Goal: Register for event/course

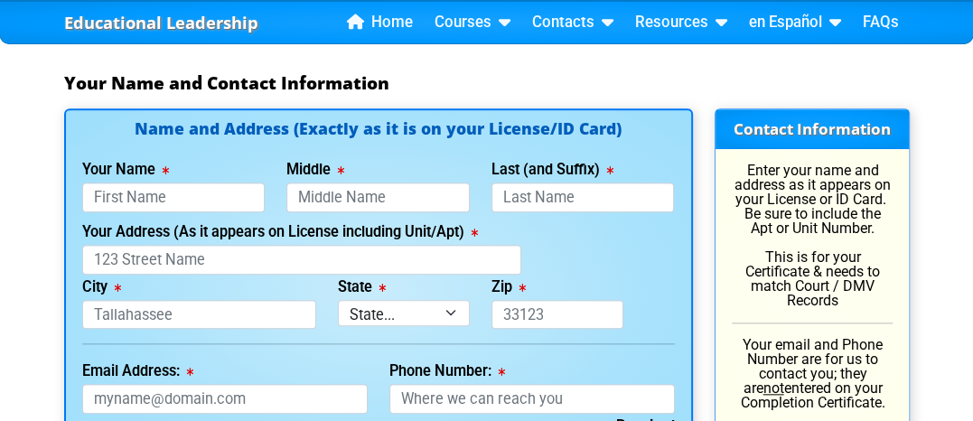
scroll to position [1341, 0]
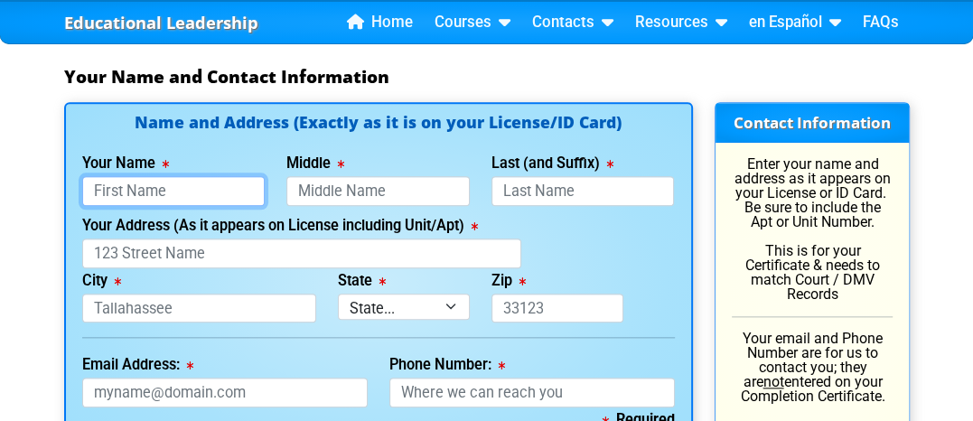
click at [193, 187] on input "Your Name" at bounding box center [173, 191] width 183 height 30
type input "Jeff"
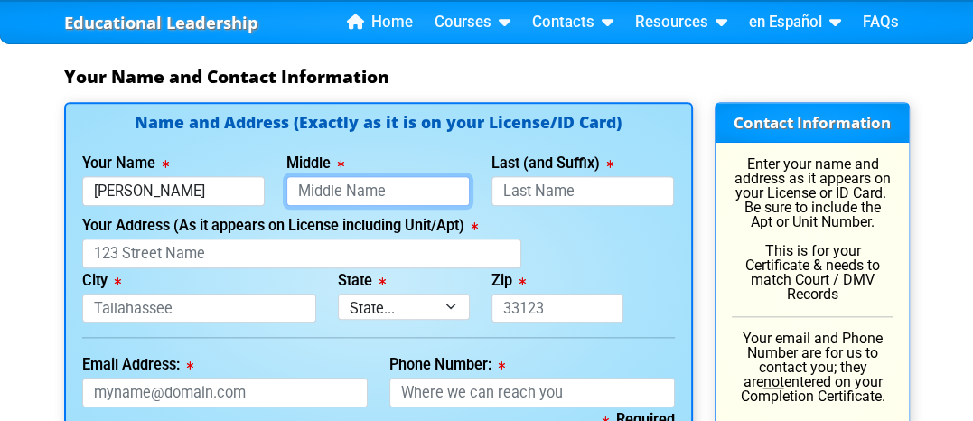
click at [399, 190] on input "Middle" at bounding box center [377, 191] width 183 height 30
type input "A"
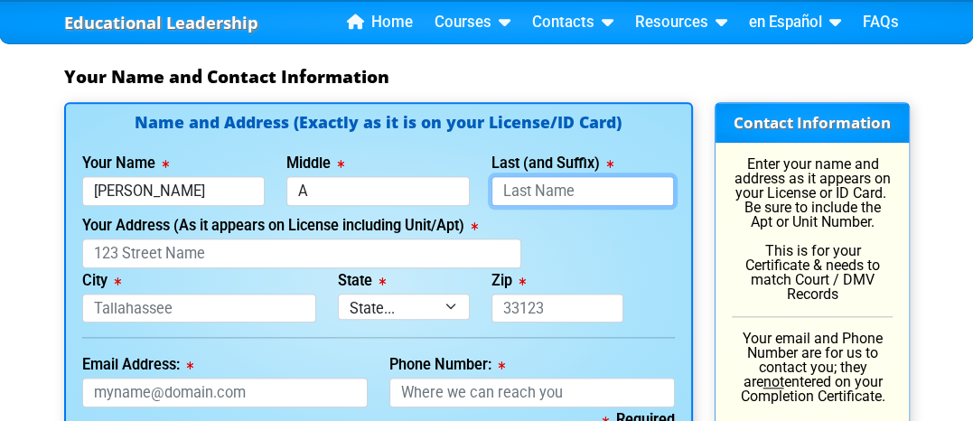
click at [593, 187] on input "Last (and Suffix)" at bounding box center [582, 191] width 183 height 30
type input "Jhensen"
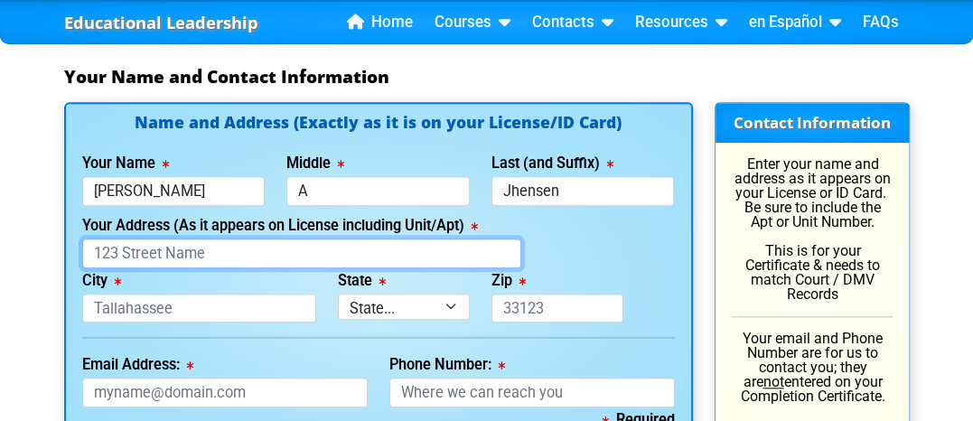
click at [238, 251] on input "Your Address (As it appears on License including Unit/Apt)" at bounding box center [301, 253] width 439 height 30
type input "12644 adventure drive, 12644 adventure drive"
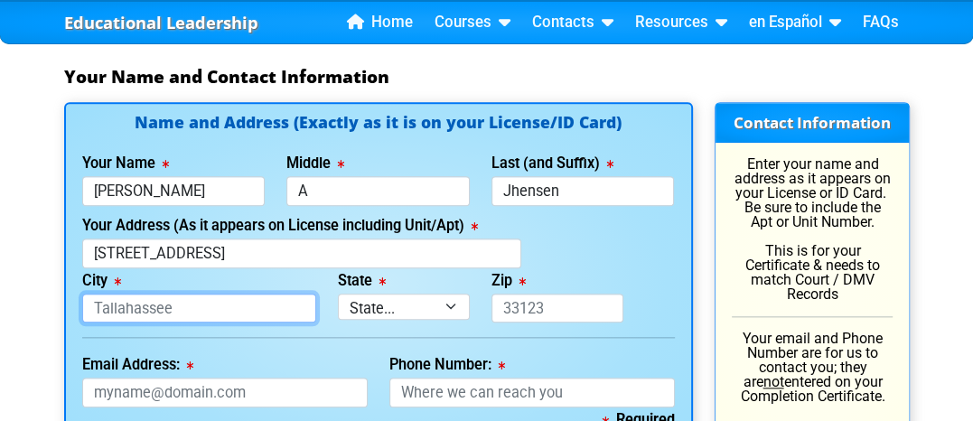
type input "riverview"
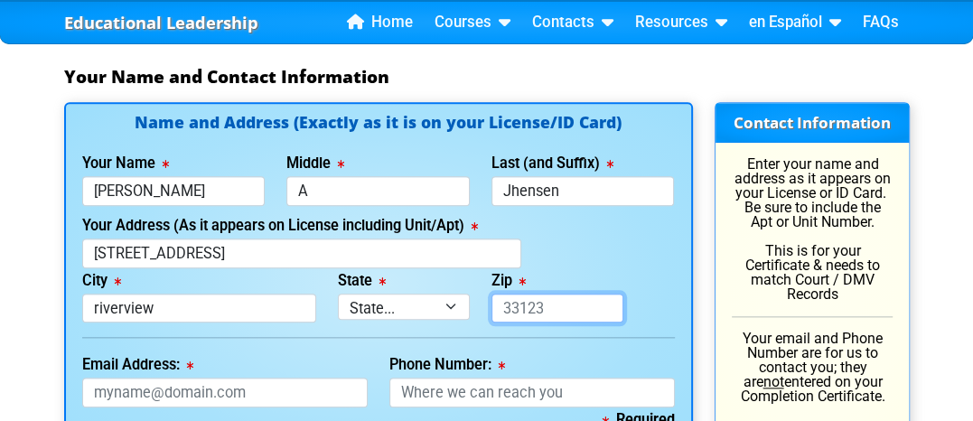
type input "33579"
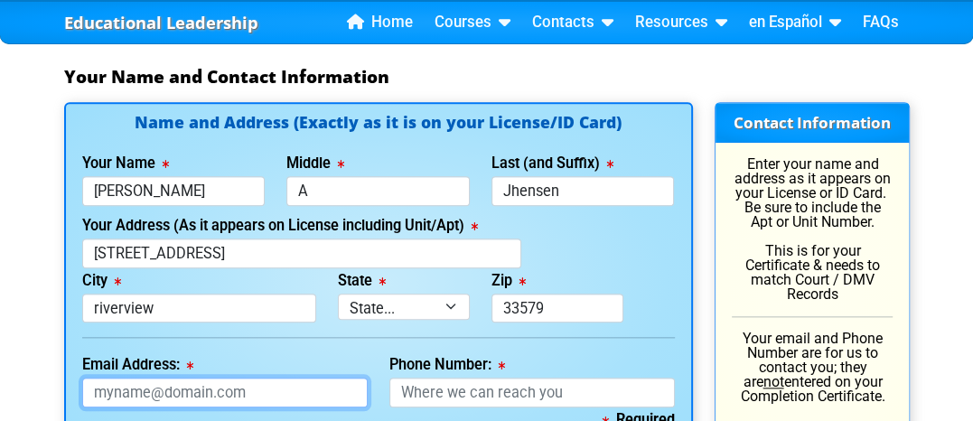
type input "jhensenj@gmail.com"
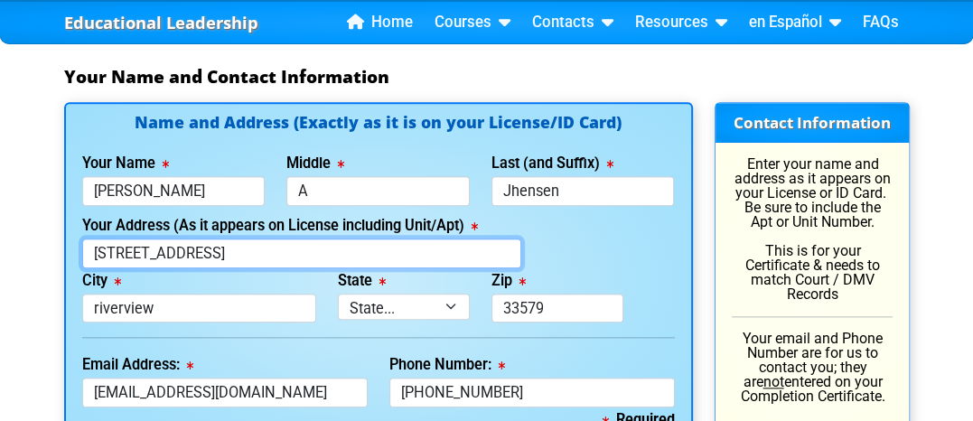
type input "313-766-1688"
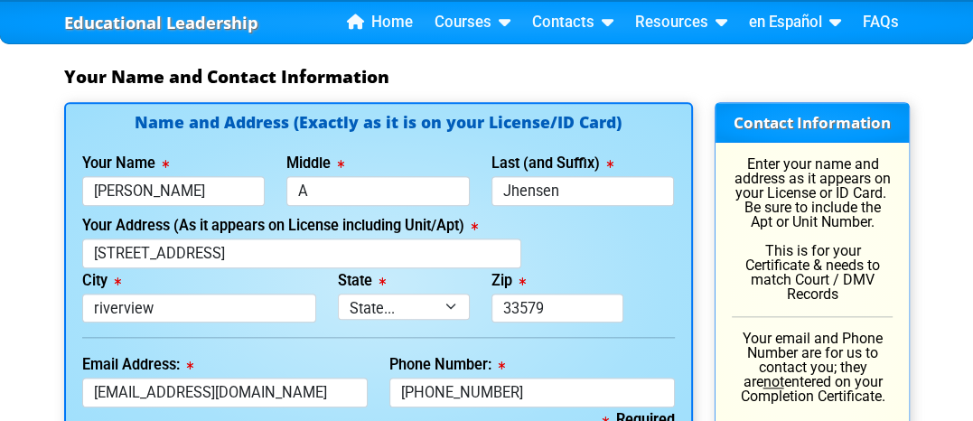
click at [594, 257] on div "Your Address (As it appears on License including Unit/Apt) 12644 adventure driv…" at bounding box center [378, 240] width 614 height 55
click at [98, 304] on input "riverview" at bounding box center [199, 309] width 234 height 30
type input "Riverview"
select select "{"fullName":"Florida","abbreviation":"FL","uniqueId":"1d559909-6cf0-4a4d-848e-a…"
click at [311, 184] on input "A" at bounding box center [377, 191] width 183 height 30
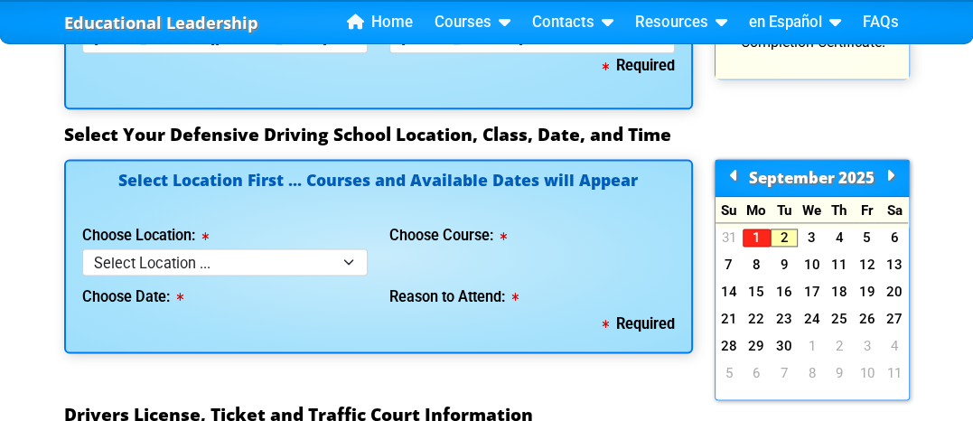
scroll to position [1702, 0]
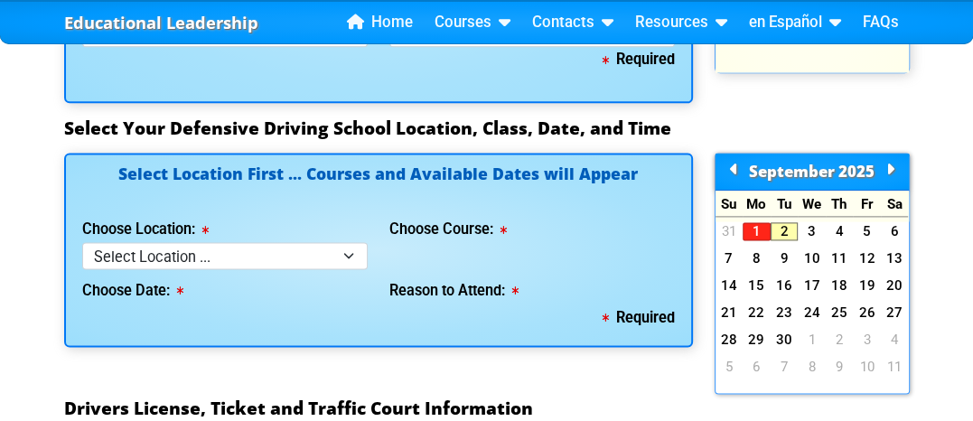
type input "Anderson"
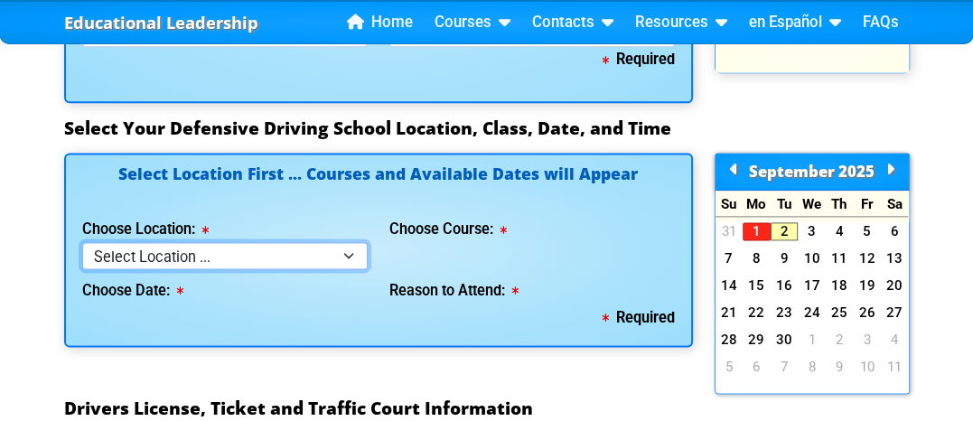
click at [350, 247] on select "Select Location ... Tampa Orlando Kissimmee Tampa - en español Kissimmee - en e…" at bounding box center [224, 255] width 285 height 26
select select "2"
click at [82, 242] on select "Select Location ... Tampa Orlando Kissimmee Tampa - en español Kissimmee - en e…" at bounding box center [224, 255] width 285 height 26
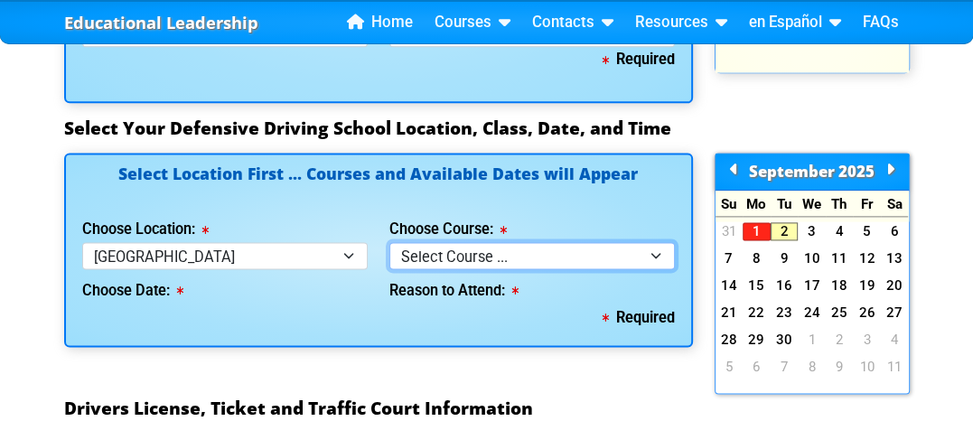
click at [658, 250] on select "Select Course ... 4 Hour BDI Class (Basic Course & TCAC) 4 Hour Under 25 Class …" at bounding box center [531, 255] width 285 height 26
select select "1"
click at [389, 242] on select "Select Course ... 4 Hour BDI Class (Basic Course & TCAC) 4 Hour Under 25 Class …" at bounding box center [531, 255] width 285 height 26
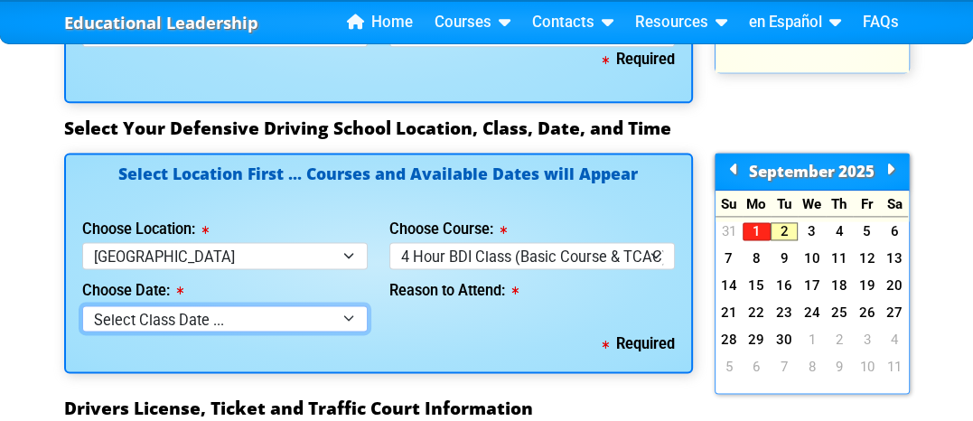
click at [350, 312] on select "Select Class Date ... Sep 6 -- (Saturday from 9:00am-1:00pm) Sep 17 -- (Wednesd…" at bounding box center [224, 318] width 285 height 26
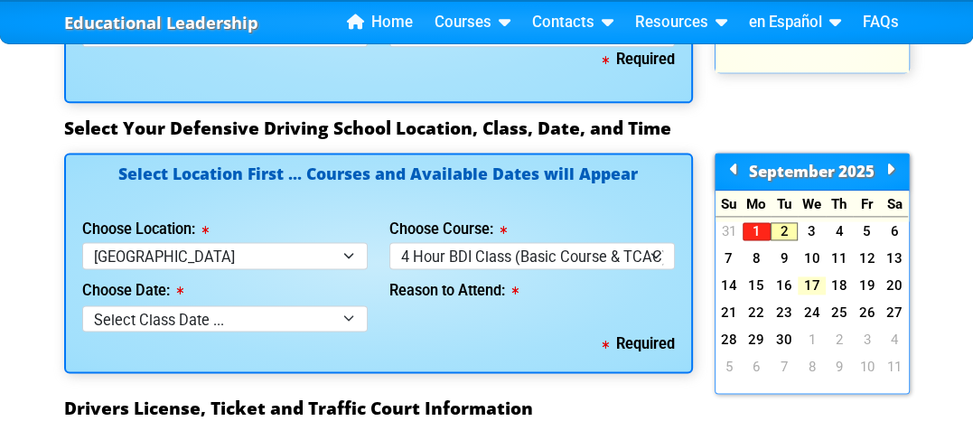
click at [811, 283] on link "17" at bounding box center [812, 285] width 28 height 18
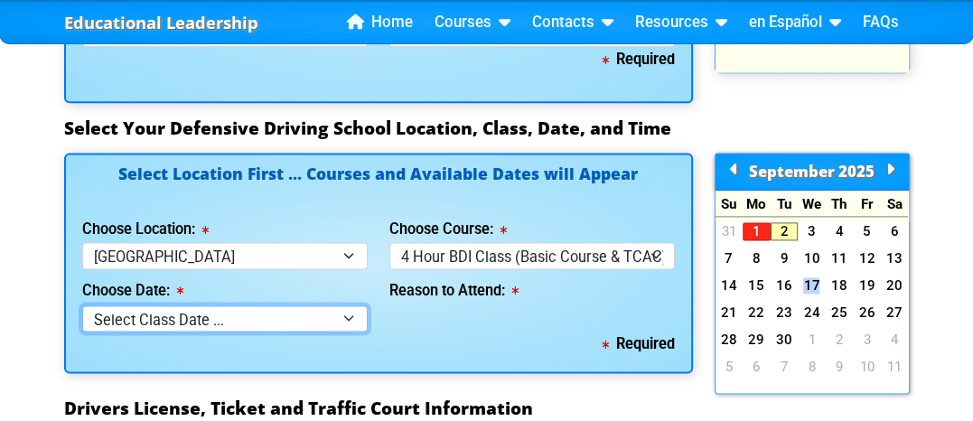
click at [349, 313] on select "Select Class Date ... Sep 6 -- (Saturday from 9:00am-1:00pm) Sep 17 -- (Wednesd…" at bounding box center [224, 318] width 285 height 26
select select "09/17/2025, 4"
click at [82, 305] on select "Select Class Date ... Sep 6 -- (Saturday from 9:00am-1:00pm) Sep 17 -- (Wednesd…" at bounding box center [224, 318] width 285 height 26
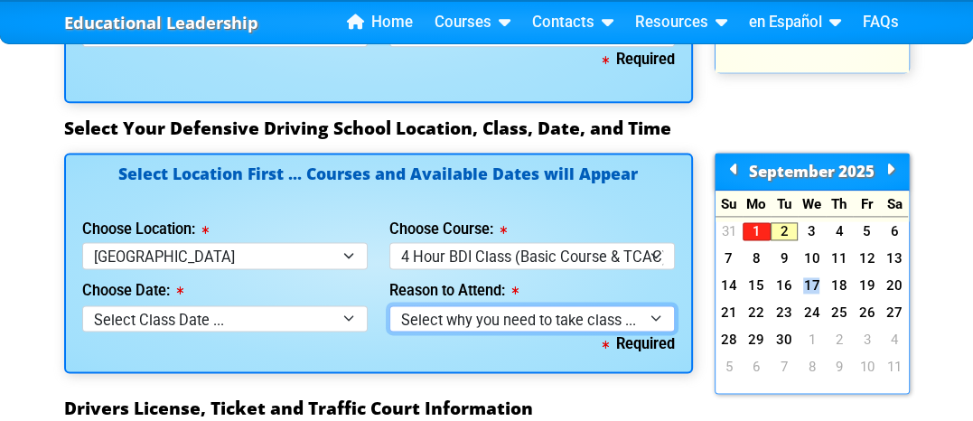
click at [655, 315] on select "Select why you need to take class ... Election for Traffic Ticket (No Points) C…" at bounding box center [531, 318] width 285 height 26
select select "BDI - Court Ordered"
click at [389, 305] on select "Select why you need to take class ... Election for Traffic Ticket (No Points) C…" at bounding box center [531, 318] width 285 height 26
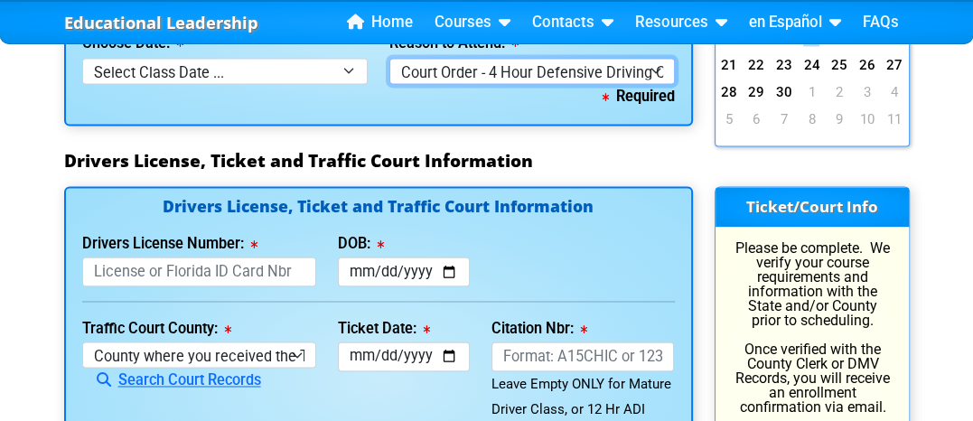
scroll to position [1956, 0]
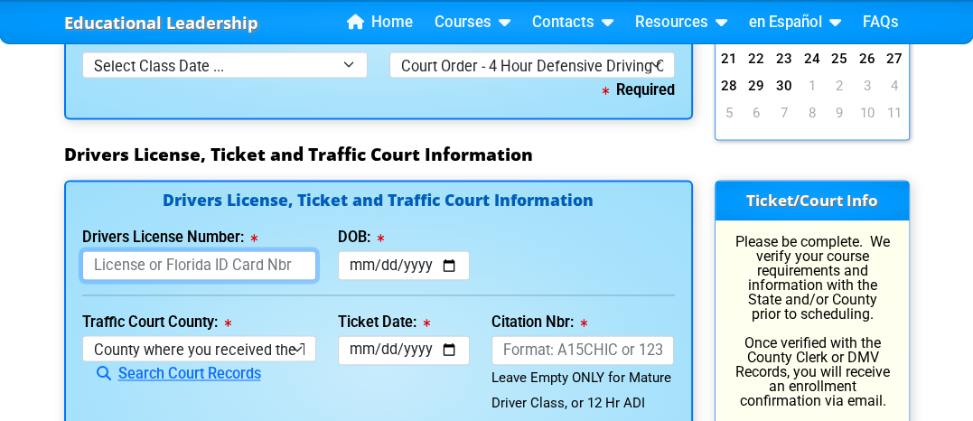
click at [302, 257] on input "Drivers License Number:" at bounding box center [199, 265] width 234 height 30
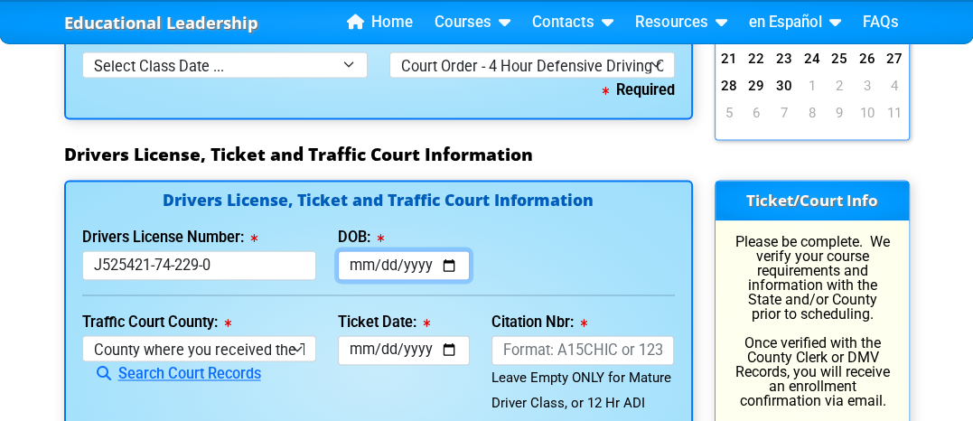
type input "J525421742290"
click at [451, 257] on input "DOB:" at bounding box center [404, 265] width 132 height 30
click at [412, 259] on input "2025-06-29" at bounding box center [404, 265] width 132 height 30
drag, startPoint x: 412, startPoint y: 259, endPoint x: 387, endPoint y: 261, distance: 25.4
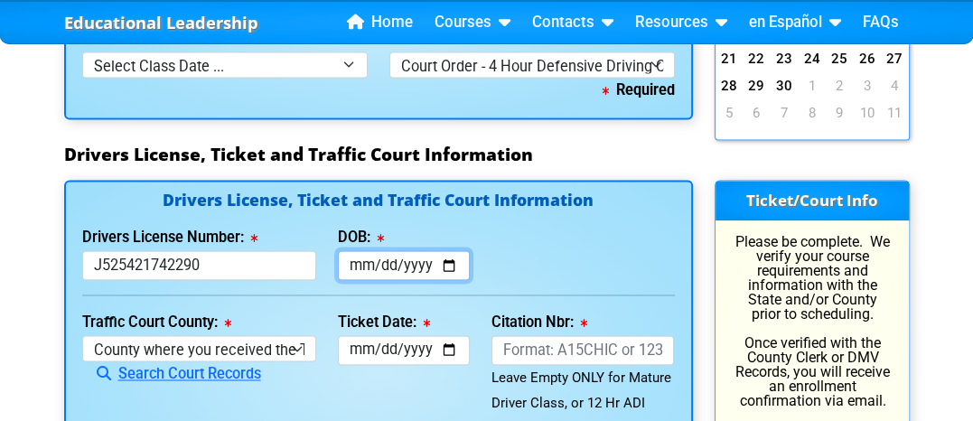
click at [387, 261] on input "2025-06-29" at bounding box center [404, 265] width 132 height 30
click at [374, 259] on input "2025-06-29" at bounding box center [404, 265] width 132 height 30
click at [358, 256] on input "2025-06-29" at bounding box center [404, 265] width 132 height 30
drag, startPoint x: 358, startPoint y: 256, endPoint x: 345, endPoint y: 268, distance: 17.9
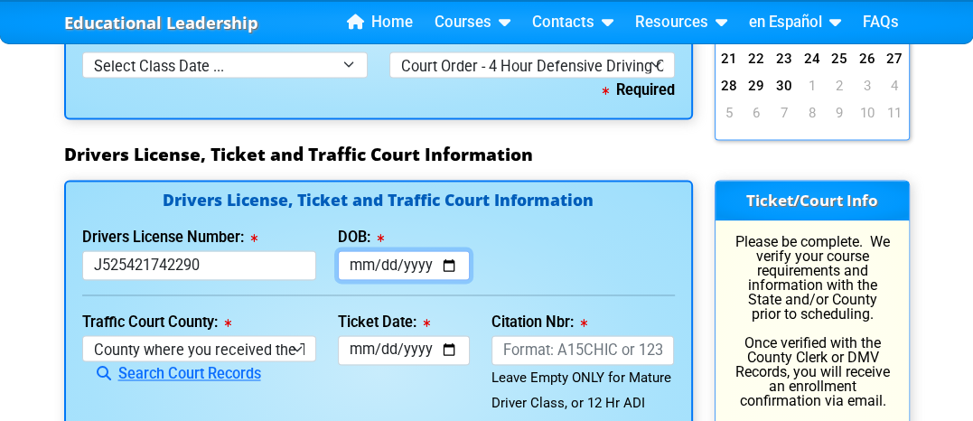
click at [345, 268] on input "2025-06-29" at bounding box center [404, 265] width 132 height 30
click at [452, 258] on input "2025-06-29" at bounding box center [404, 265] width 132 height 30
type input "2021-01-28"
click at [415, 258] on input "2021-01-28" at bounding box center [404, 265] width 132 height 30
type input "0017-01-28"
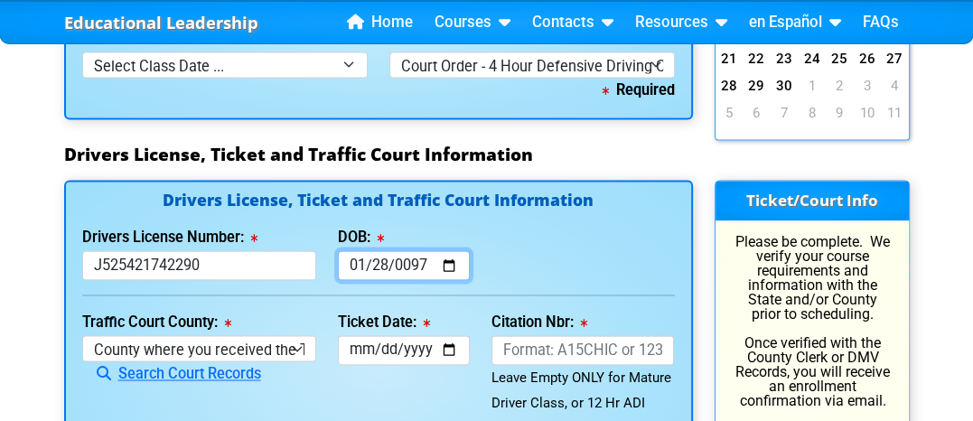
type input "0974-01-28"
click at [397, 255] on input "0974-01-28" at bounding box center [404, 265] width 132 height 30
click at [390, 258] on input "0974-01-28" at bounding box center [404, 265] width 132 height 30
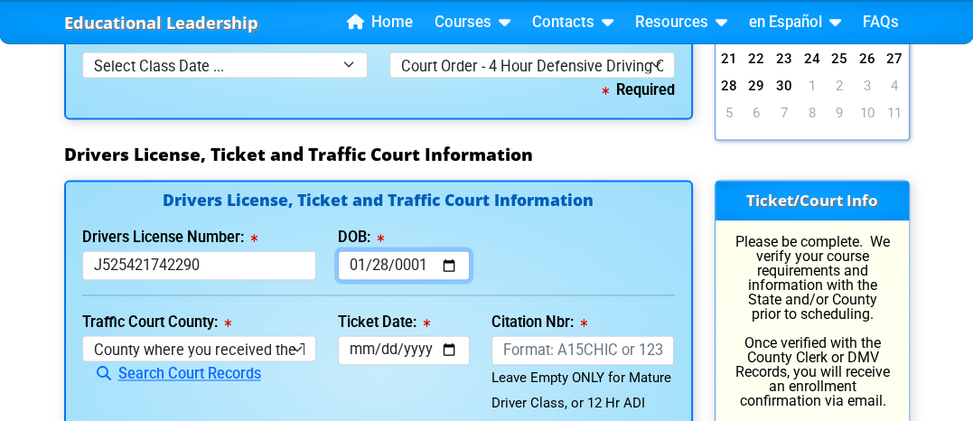
click at [448, 258] on input "0001-01-28" at bounding box center [404, 265] width 132 height 30
type input "0003-09-28"
click at [354, 257] on input "0003-09-28" at bounding box center [404, 265] width 132 height 30
type input "1974-06-29"
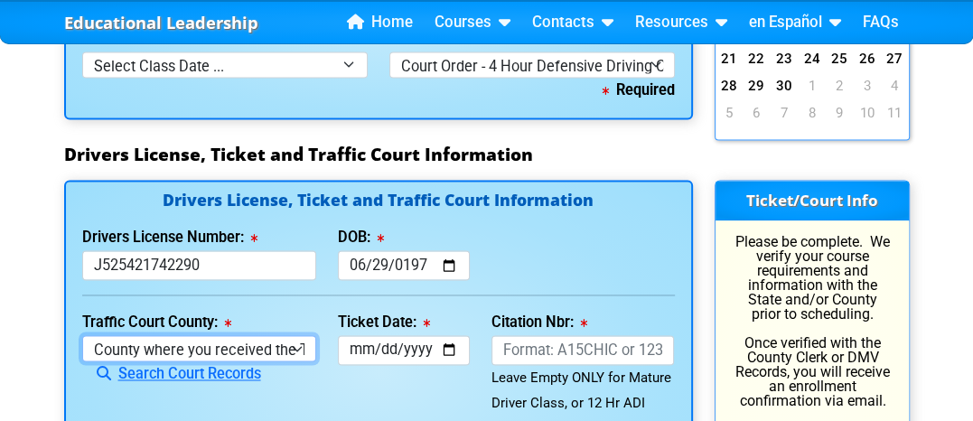
click at [299, 343] on select "County where you received the Ticket Out of State Out of State - Georgia Out of…" at bounding box center [199, 348] width 234 height 26
select select "{"countyName":"Hillsborough","state":"FL","uniqueId":"8517cbb9-d230-4a4d-9ced-4…"
click at [82, 335] on select "County where you received the Ticket Out of State Out of State - Georgia Out of…" at bounding box center [199, 348] width 234 height 26
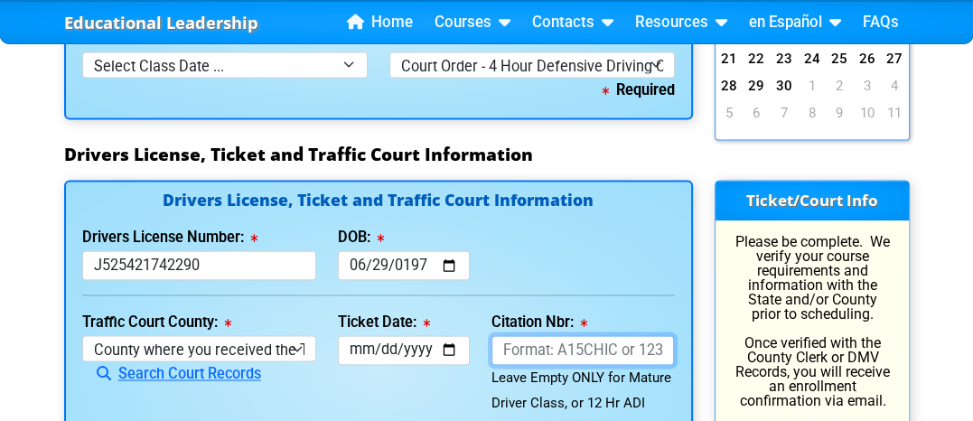
click at [560, 343] on input "Citation Nbr:" at bounding box center [582, 350] width 183 height 30
click at [562, 341] on input "Citation Nbr:" at bounding box center [582, 350] width 183 height 30
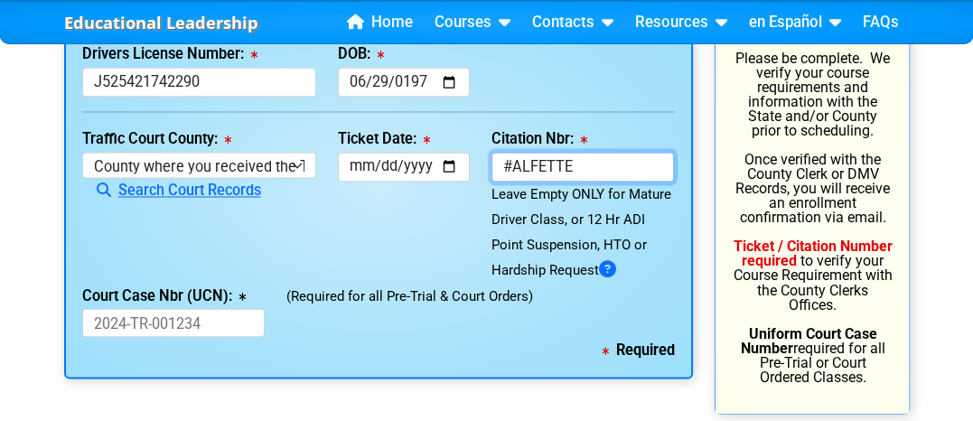
scroll to position [2132, 0]
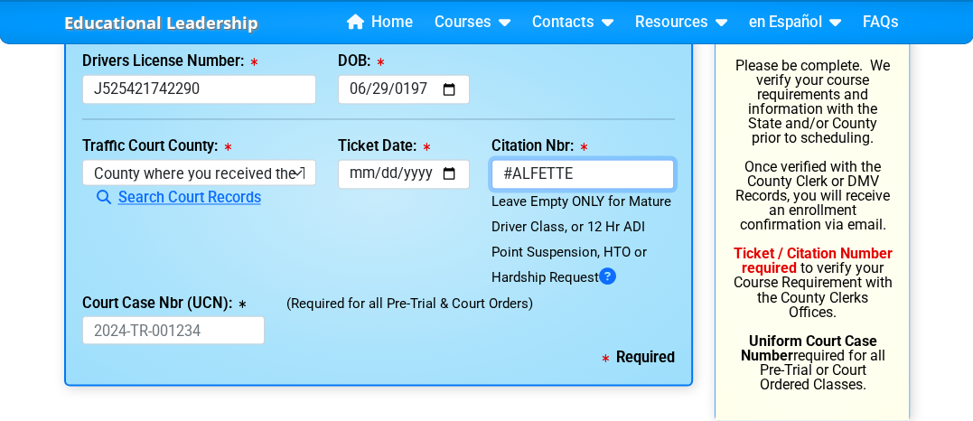
type input "#ALFETTE"
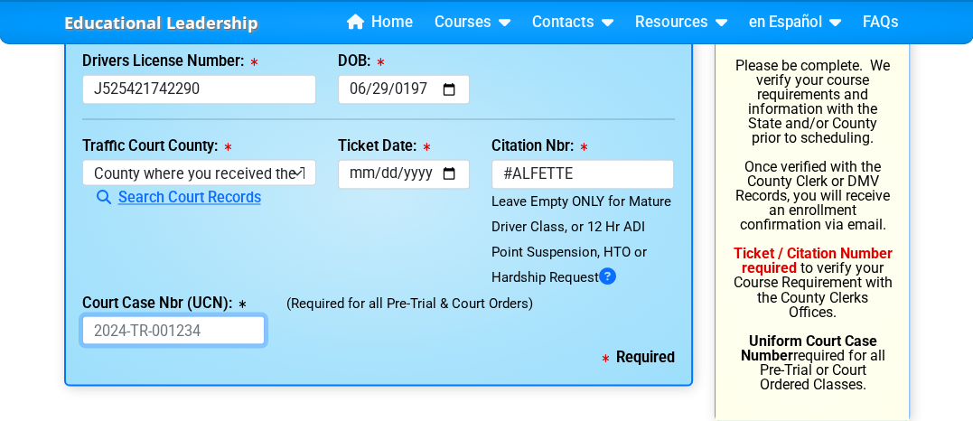
click at [93, 316] on input "Court Case Nbr (UCN):" at bounding box center [173, 330] width 183 height 30
type input "#25-TR-064717"
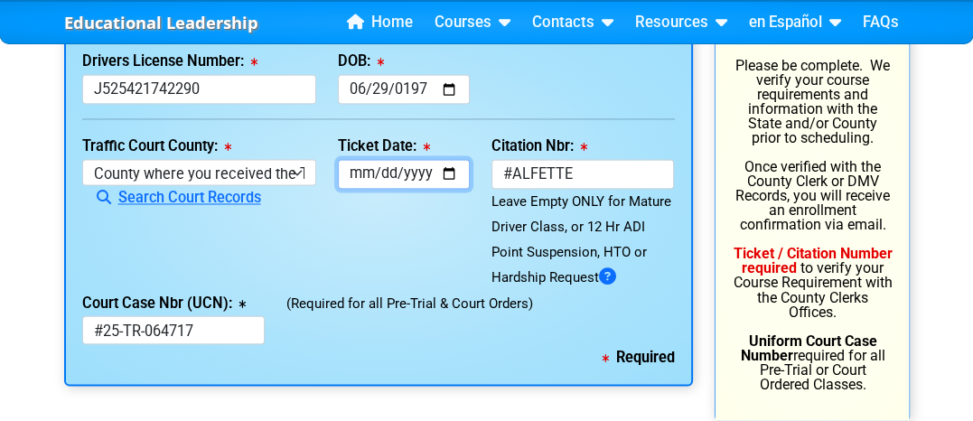
click at [453, 166] on input "Ticket Date:" at bounding box center [404, 174] width 132 height 30
click at [401, 205] on div "Ticket Date: This field is required" at bounding box center [404, 212] width 154 height 156
click at [368, 173] on input "Ticket Date:" at bounding box center [404, 174] width 132 height 30
type input "2025-06-03"
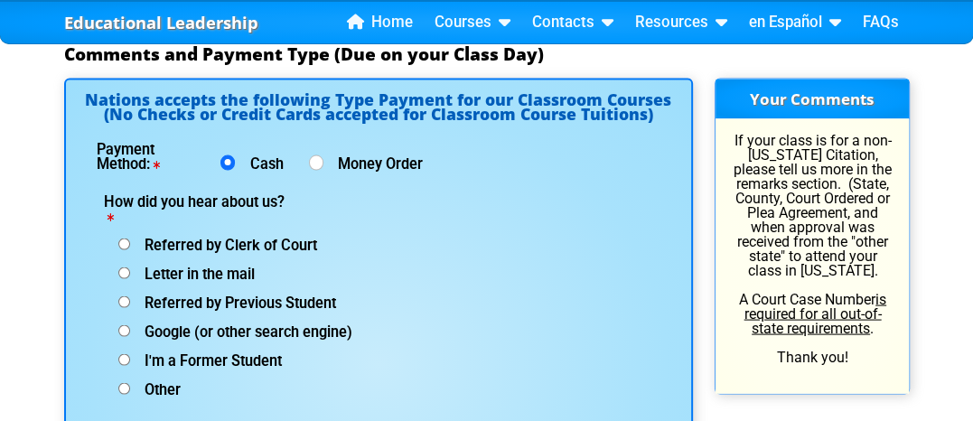
scroll to position [2518, 0]
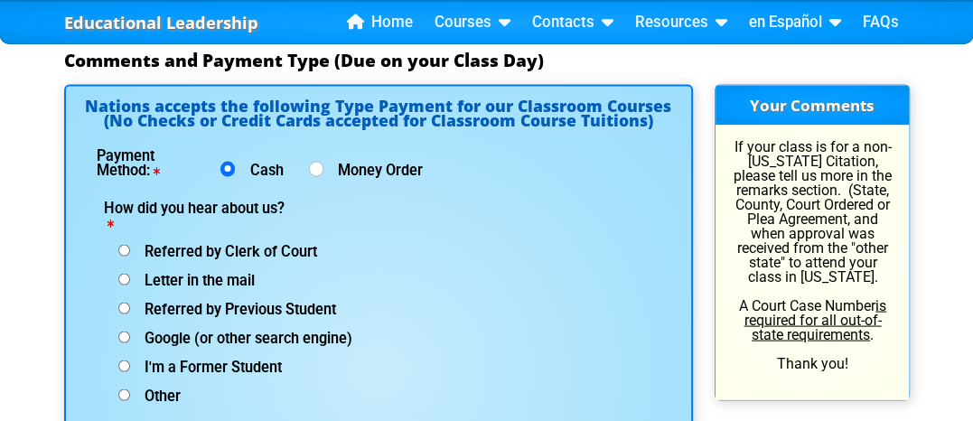
click at [126, 332] on input "Google (or other search engine)" at bounding box center [124, 338] width 12 height 12
radio input "true"
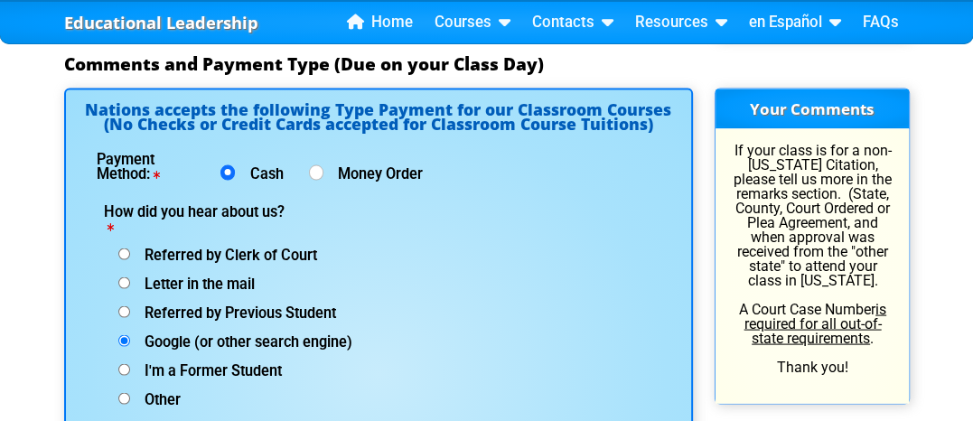
scroll to position [2508, 0]
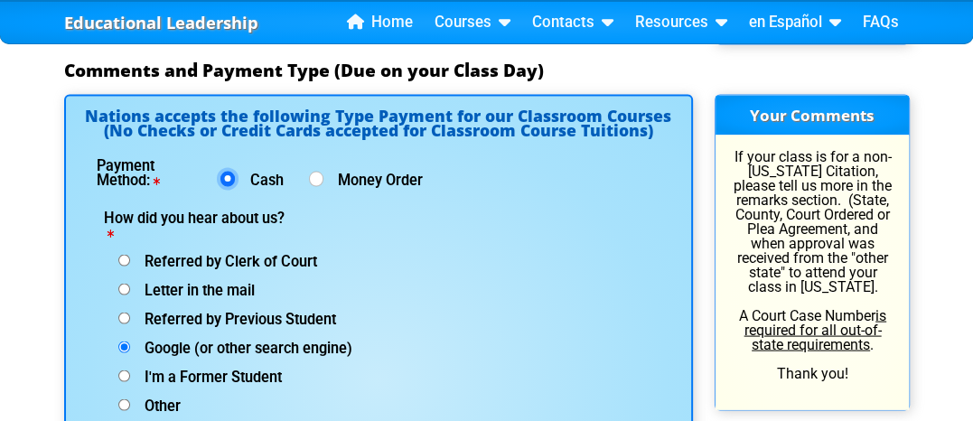
click at [226, 173] on input "Cash" at bounding box center [227, 179] width 14 height 14
click at [228, 172] on input "Cash" at bounding box center [227, 179] width 14 height 14
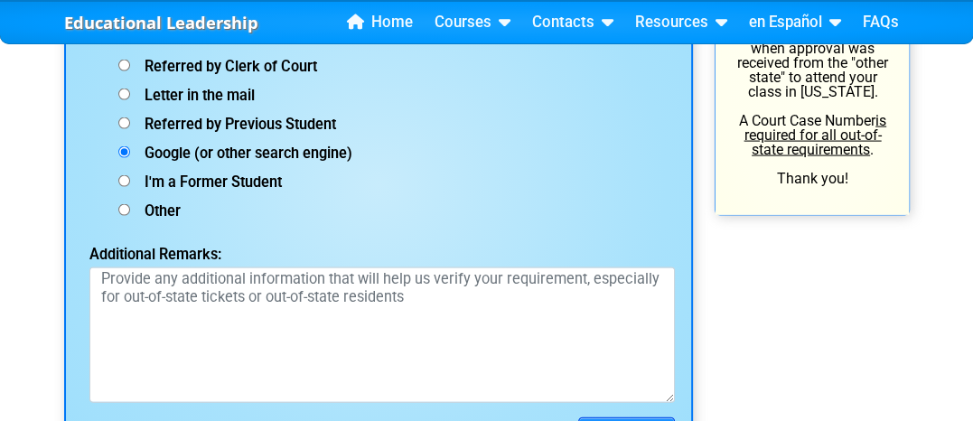
scroll to position [2696, 0]
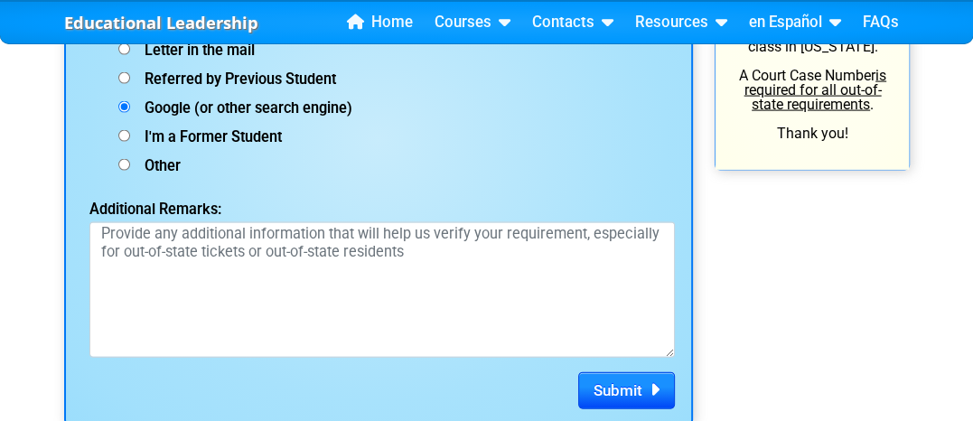
scroll to position [2761, 0]
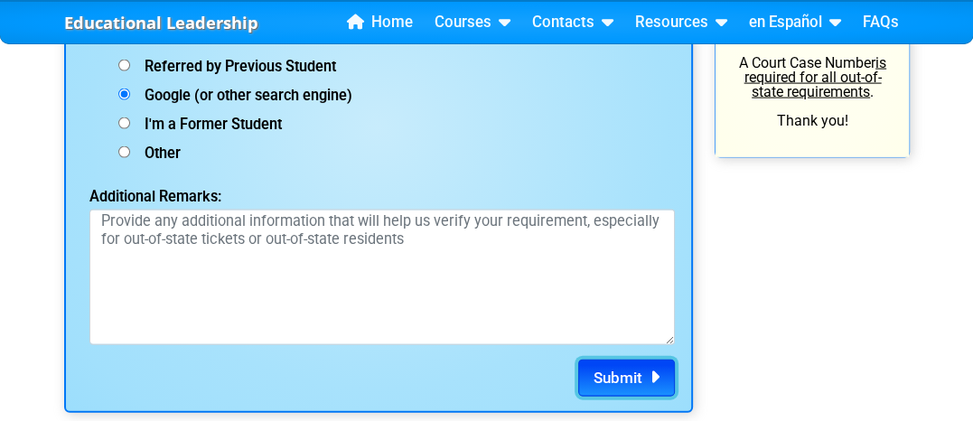
click at [609, 369] on span "Submit" at bounding box center [617, 378] width 49 height 18
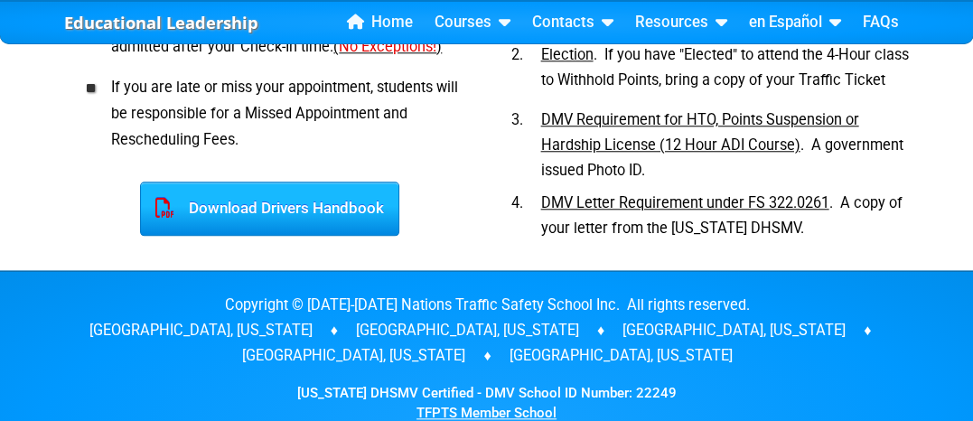
scroll to position [1207, 0]
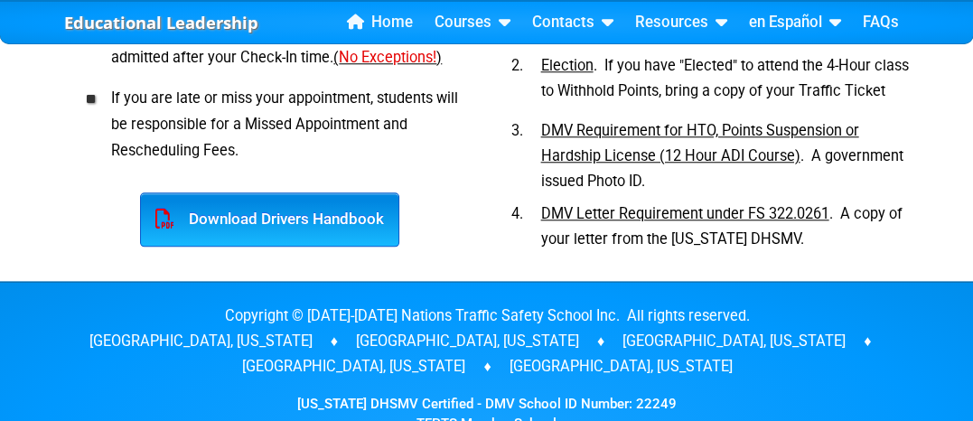
click at [289, 218] on div "Download Drivers Handbook" at bounding box center [269, 219] width 259 height 54
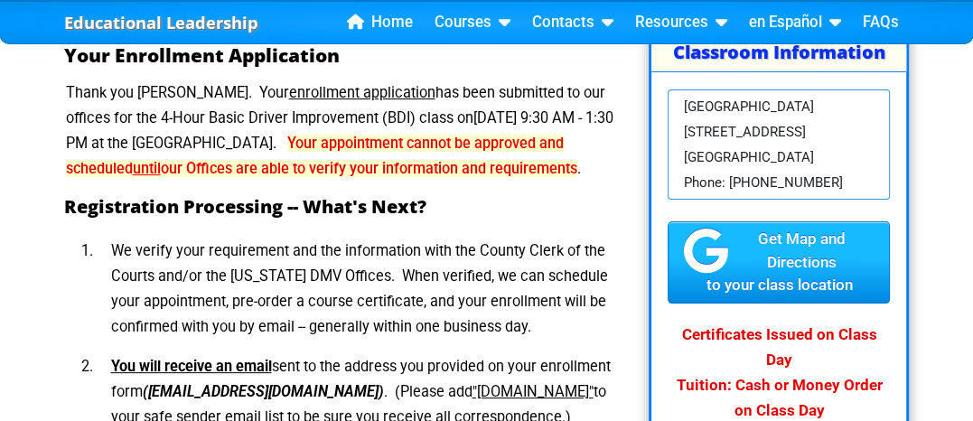
scroll to position [252, 0]
